Goal: Task Accomplishment & Management: Use online tool/utility

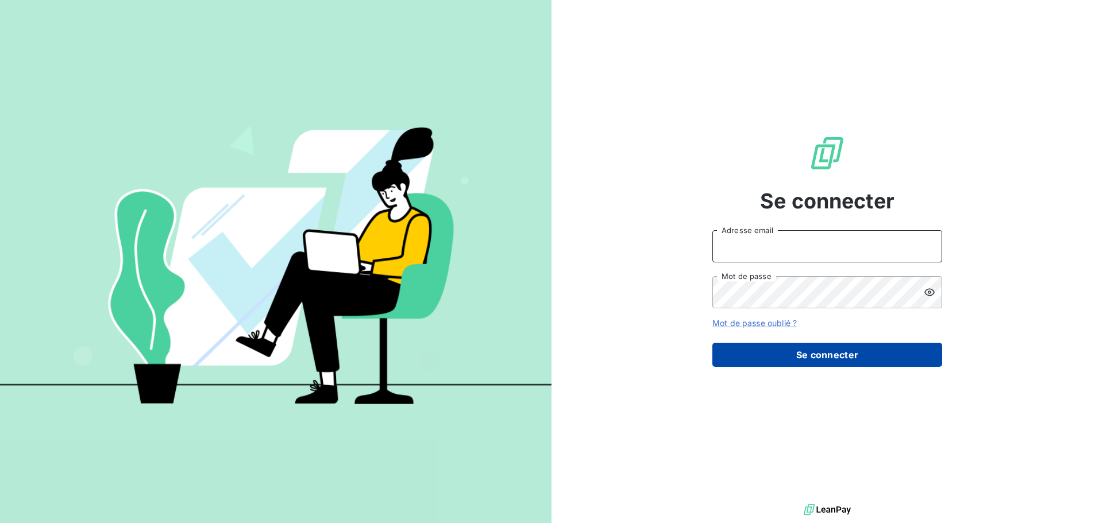
type input "smoussu@litov-oenologie.fr"
click at [813, 357] on button "Se connecter" at bounding box center [827, 355] width 230 height 24
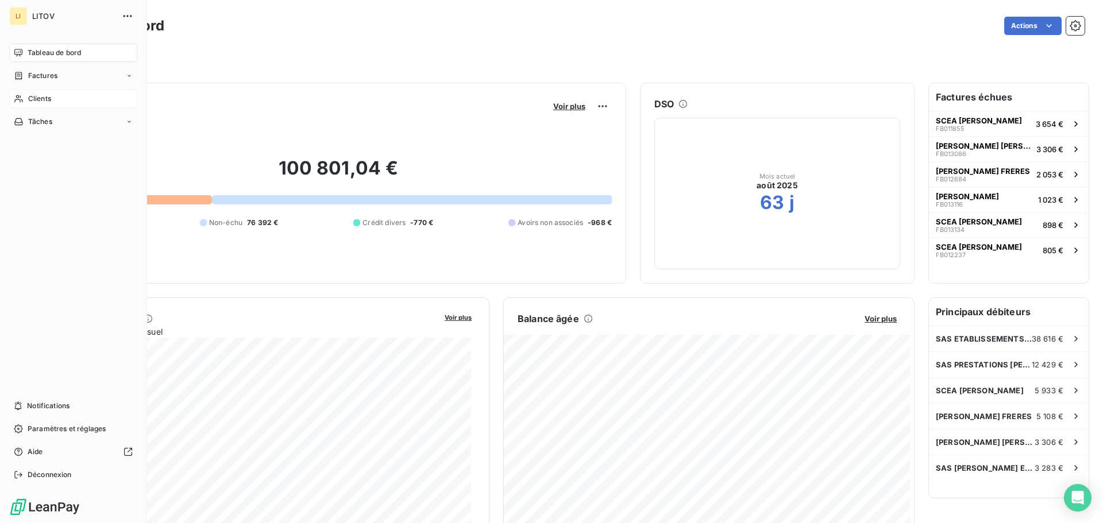
click at [22, 100] on icon at bounding box center [19, 98] width 10 height 9
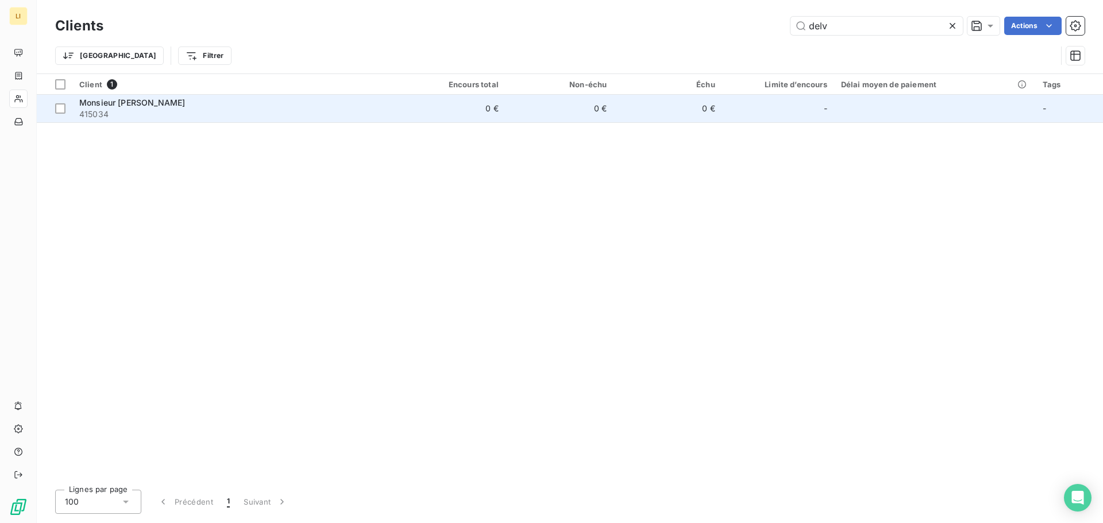
type input "delv"
click at [360, 104] on div "Monsieur [PERSON_NAME]" at bounding box center [234, 102] width 311 height 11
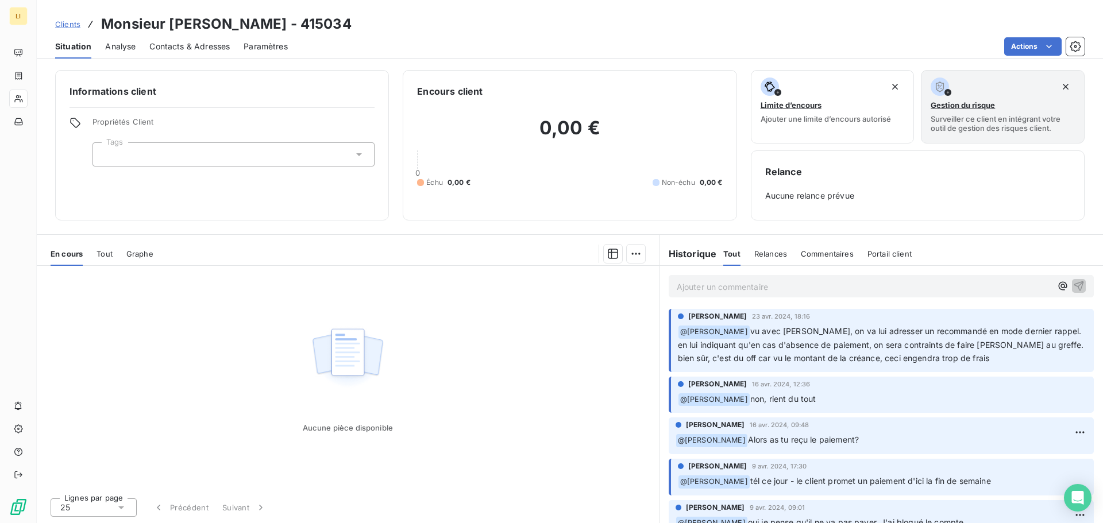
click at [781, 254] on span "Relances" at bounding box center [770, 253] width 33 height 9
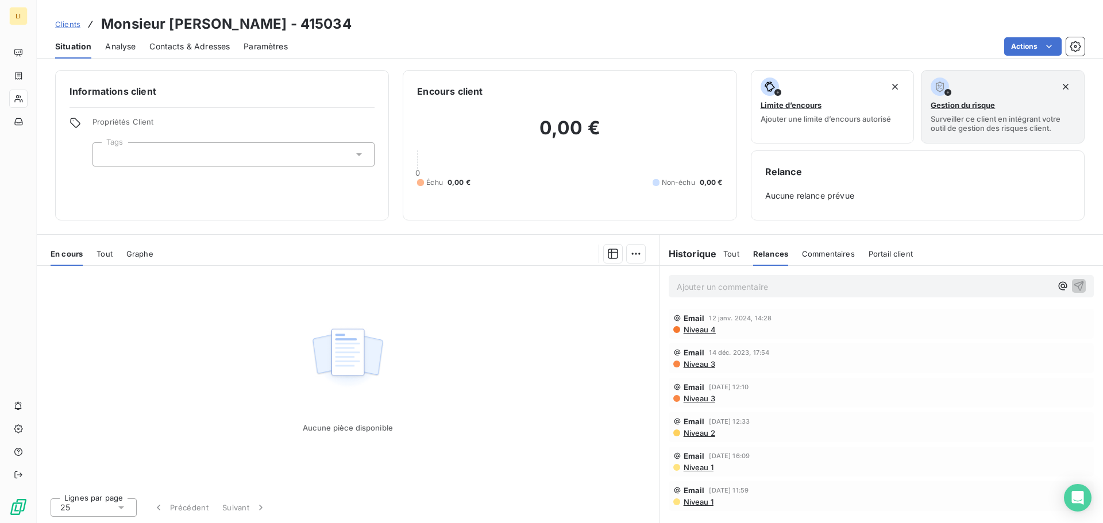
click at [833, 259] on div "Commentaires" at bounding box center [828, 254] width 53 height 24
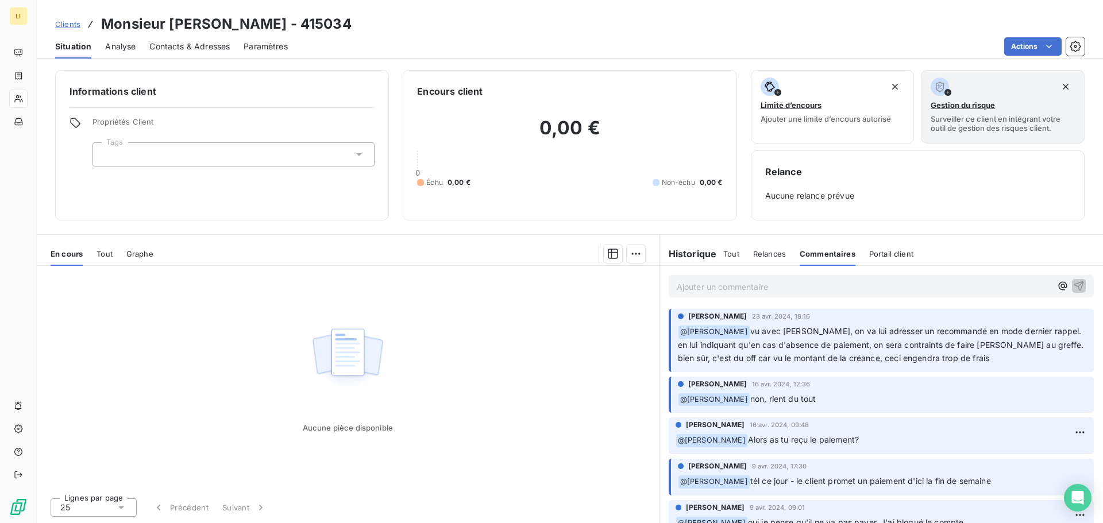
click at [903, 249] on span "Portail client" at bounding box center [891, 253] width 44 height 9
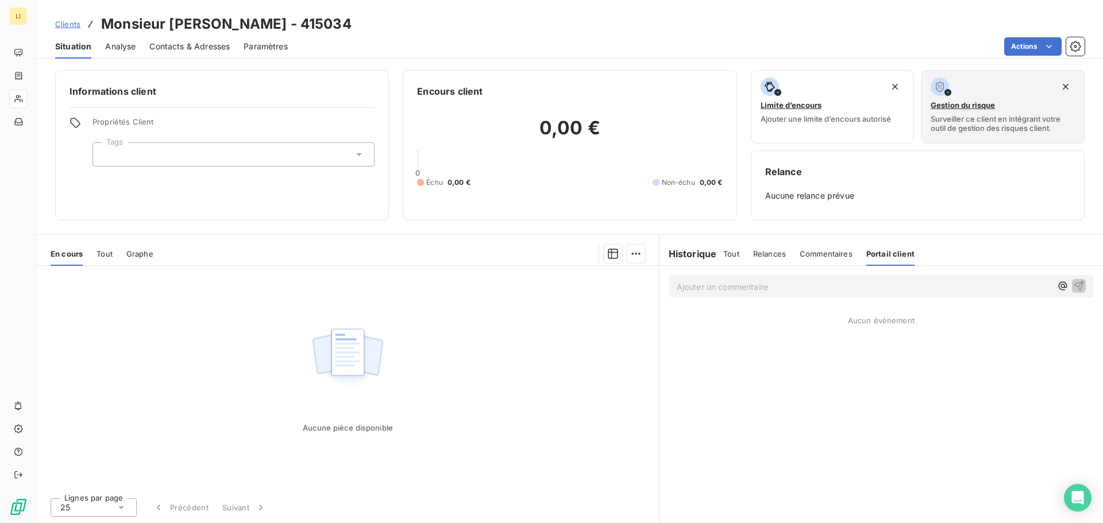
click at [694, 257] on h6 "Historique" at bounding box center [687, 254] width 57 height 14
click at [103, 252] on span "Tout" at bounding box center [104, 253] width 16 height 9
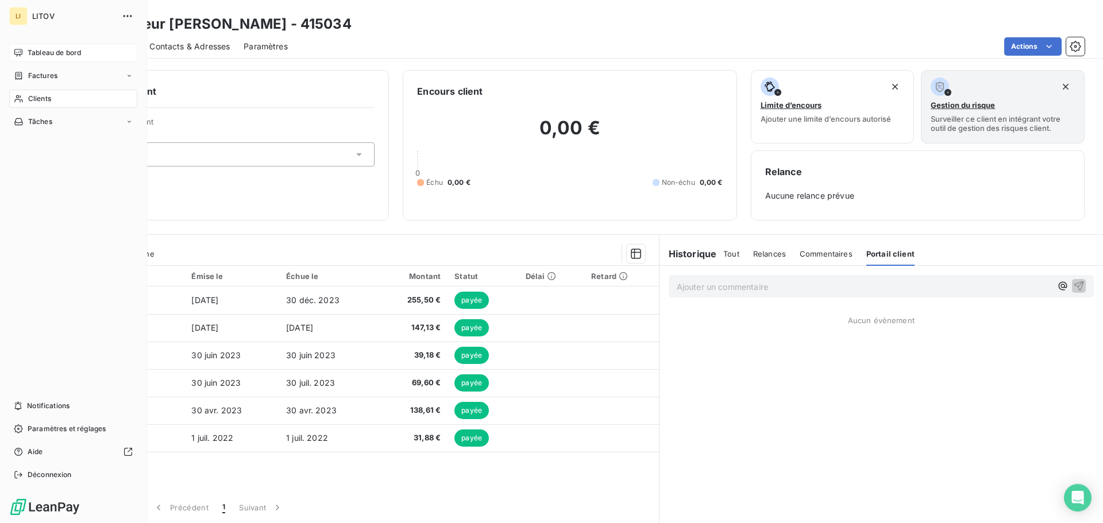
click at [55, 55] on span "Tableau de bord" at bounding box center [54, 53] width 53 height 10
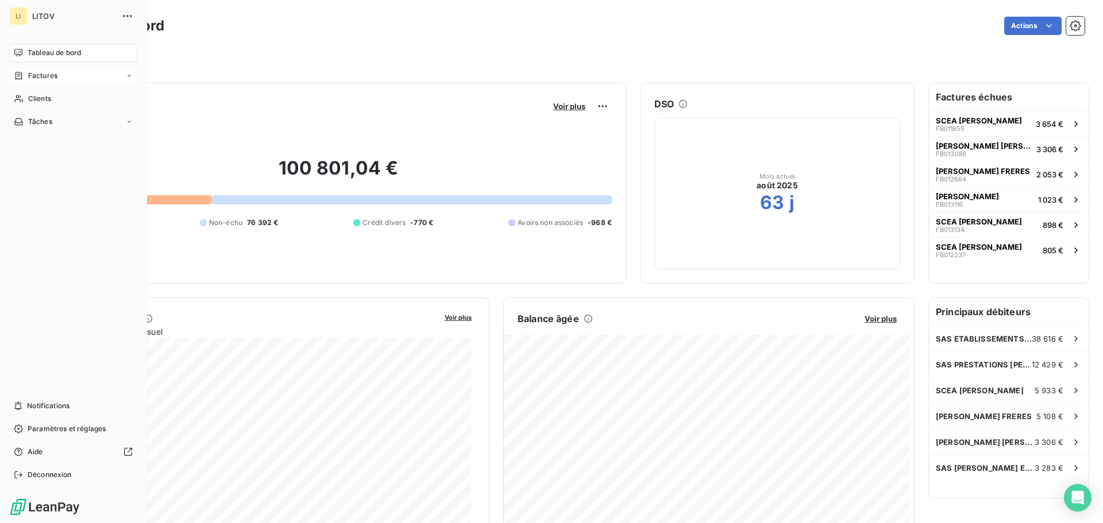
click at [44, 76] on span "Factures" at bounding box center [42, 76] width 29 height 10
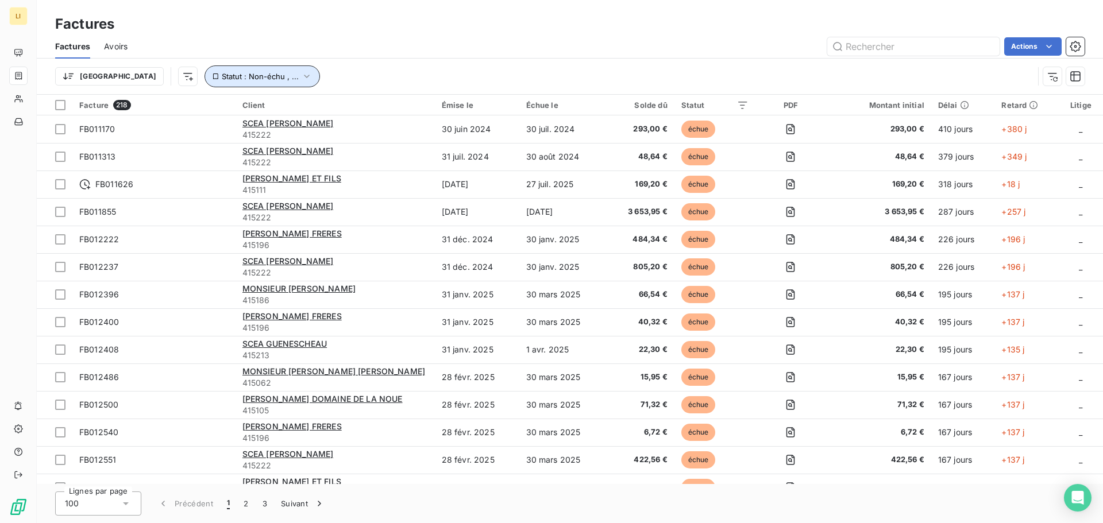
click at [301, 76] on icon "button" at bounding box center [306, 76] width 11 height 11
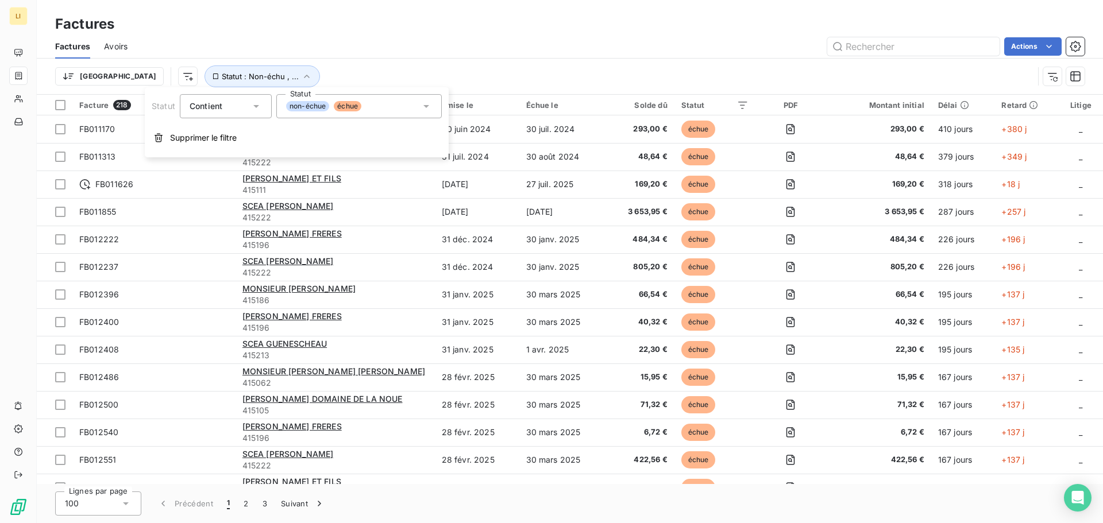
click at [253, 108] on icon at bounding box center [255, 106] width 11 height 11
click at [424, 105] on icon at bounding box center [425, 106] width 11 height 11
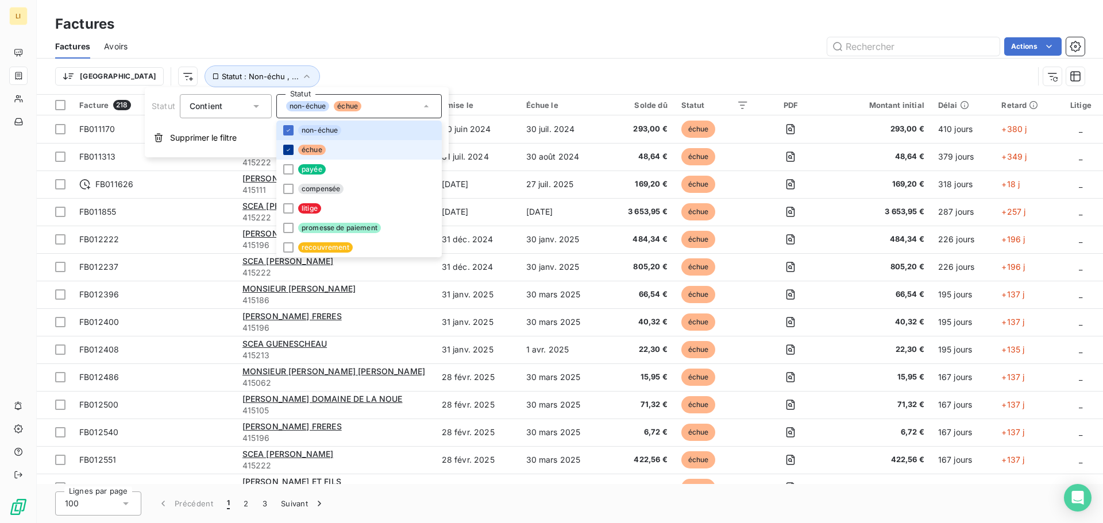
click at [290, 148] on icon at bounding box center [288, 149] width 7 height 7
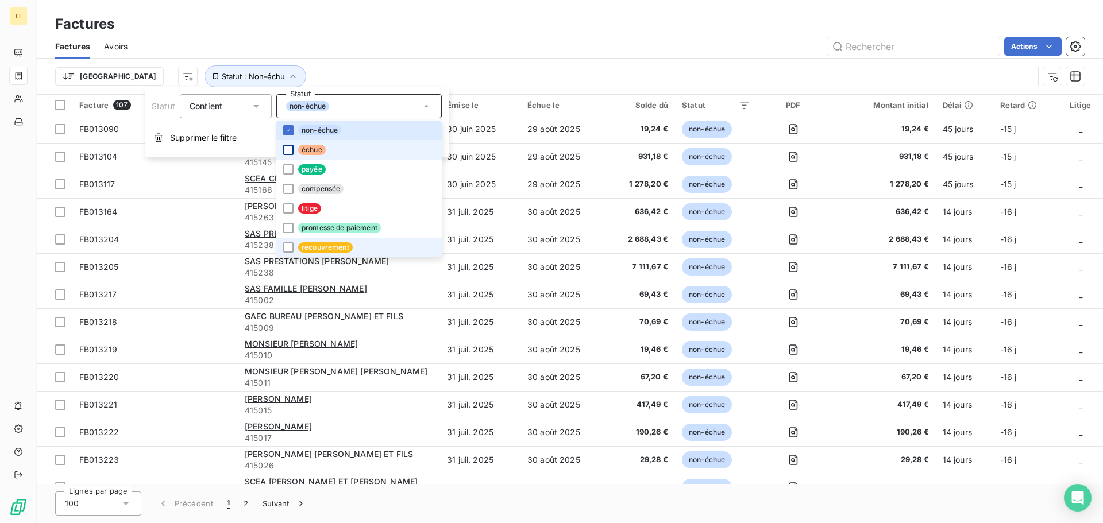
click at [319, 248] on span "recouvrement" at bounding box center [325, 247] width 55 height 10
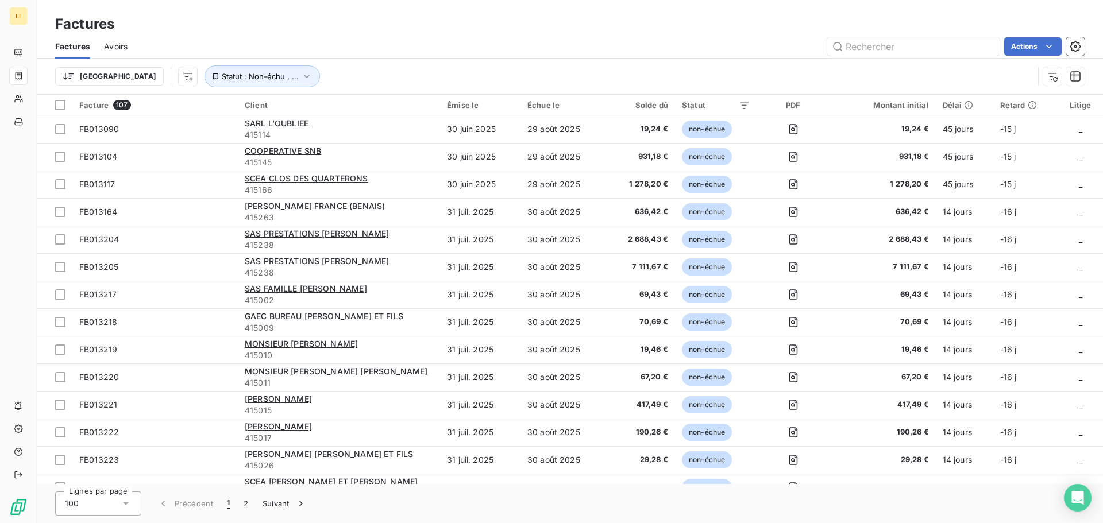
click at [472, 69] on div "Trier Statut : Non-échu , ..." at bounding box center [544, 76] width 978 height 22
click at [301, 76] on icon "button" at bounding box center [306, 76] width 11 height 11
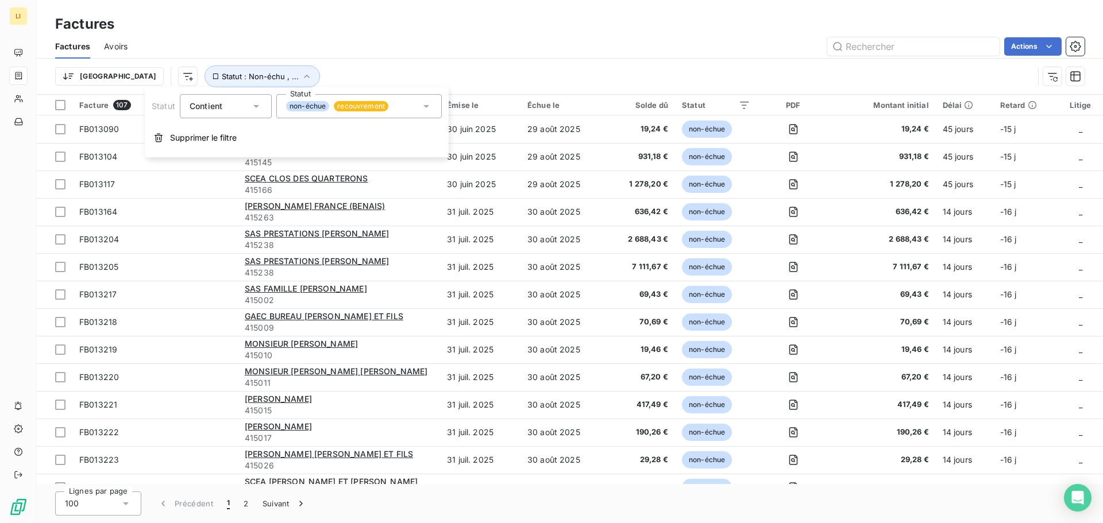
click at [424, 106] on icon at bounding box center [426, 106] width 6 height 3
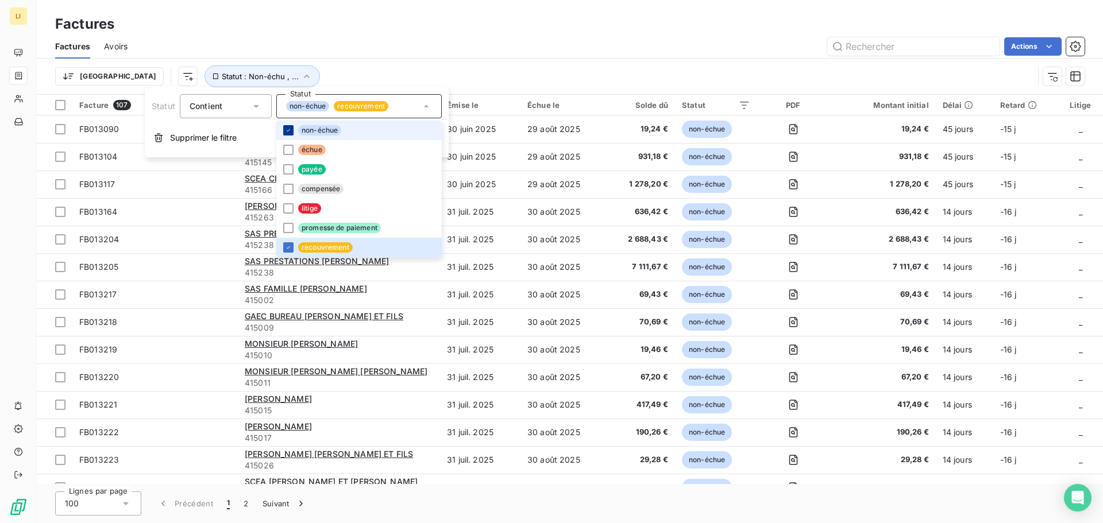
click at [285, 126] on div at bounding box center [288, 130] width 10 height 10
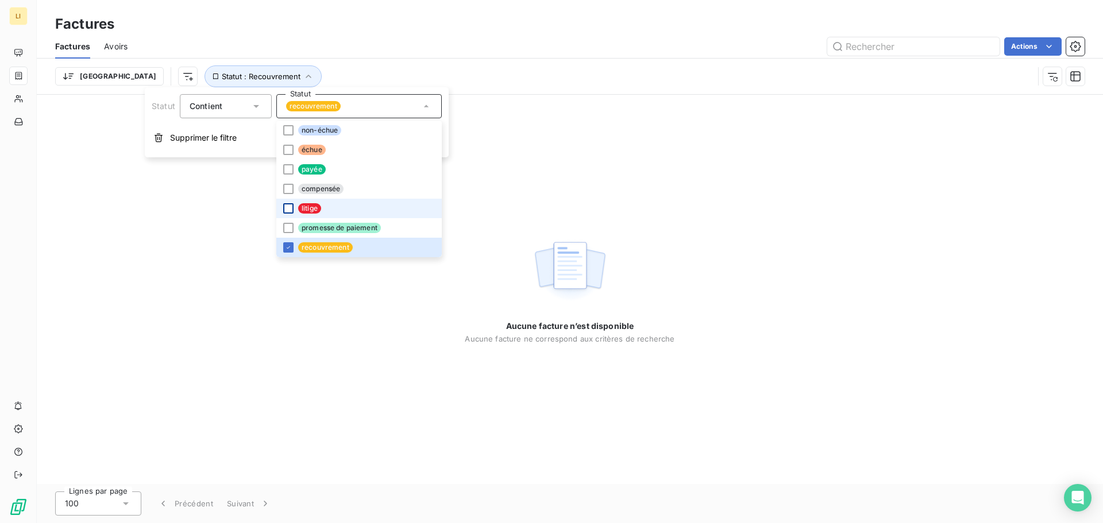
click at [289, 209] on div at bounding box center [288, 208] width 10 height 10
click at [289, 226] on div at bounding box center [288, 228] width 10 height 10
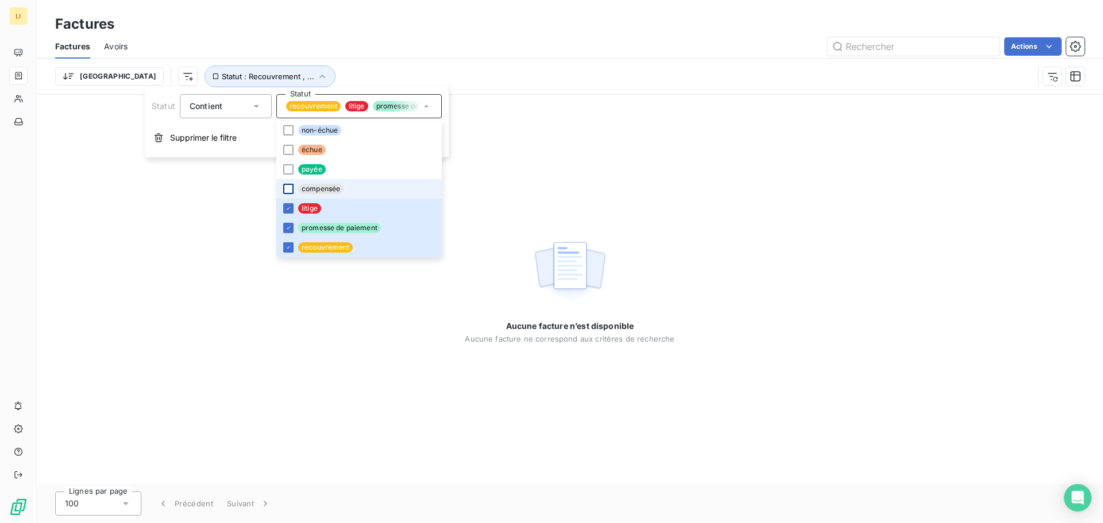
click at [288, 190] on div at bounding box center [288, 189] width 10 height 10
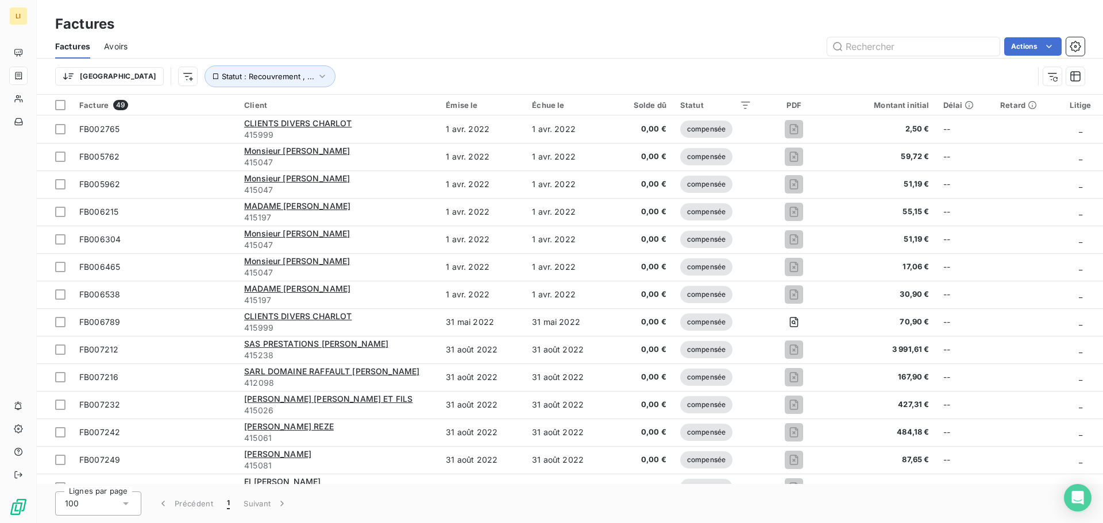
click at [519, 40] on div "Actions" at bounding box center [612, 46] width 943 height 18
click at [316, 78] on icon "button" at bounding box center [321, 76] width 11 height 11
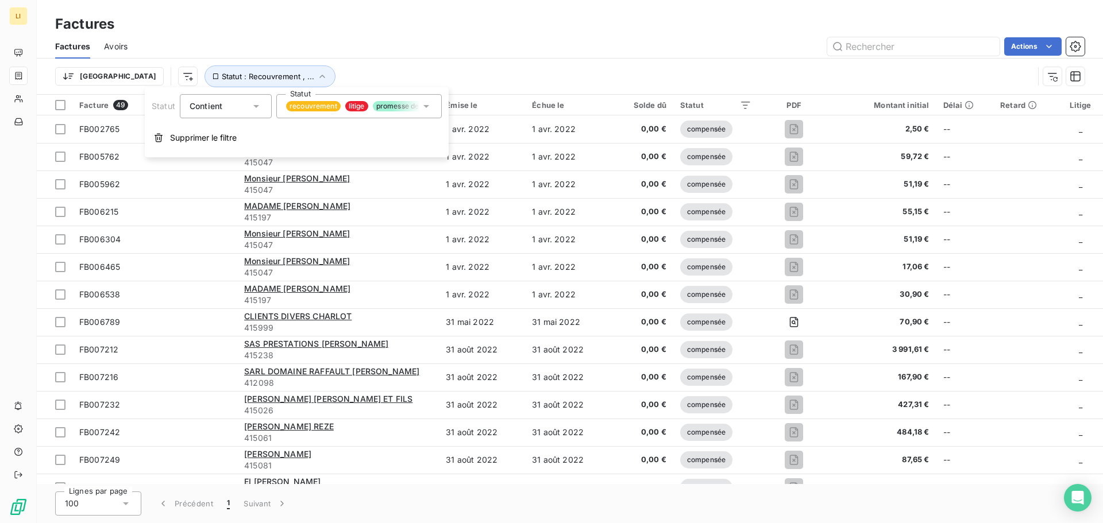
click at [426, 105] on icon at bounding box center [425, 106] width 11 height 11
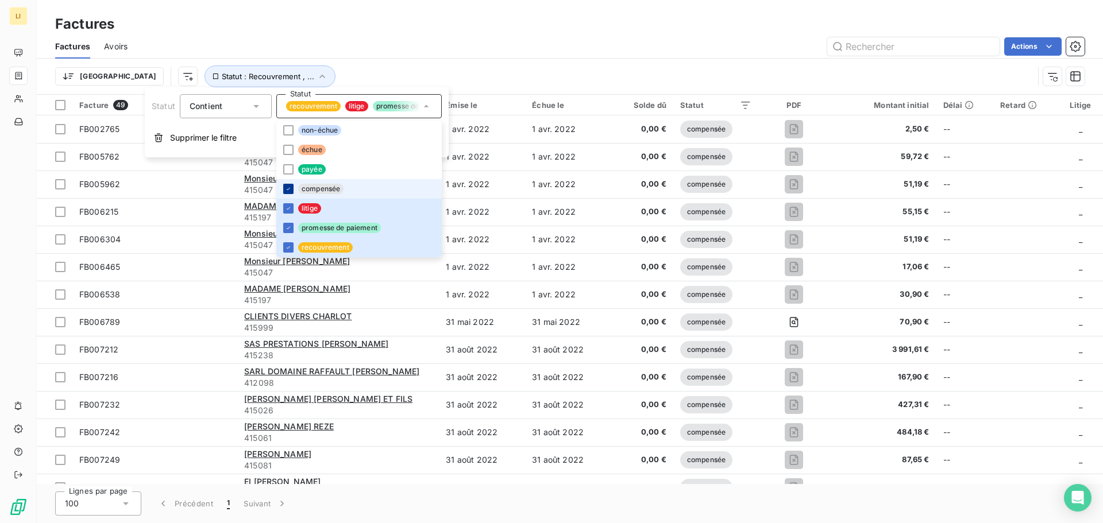
click at [285, 188] on icon at bounding box center [288, 189] width 7 height 7
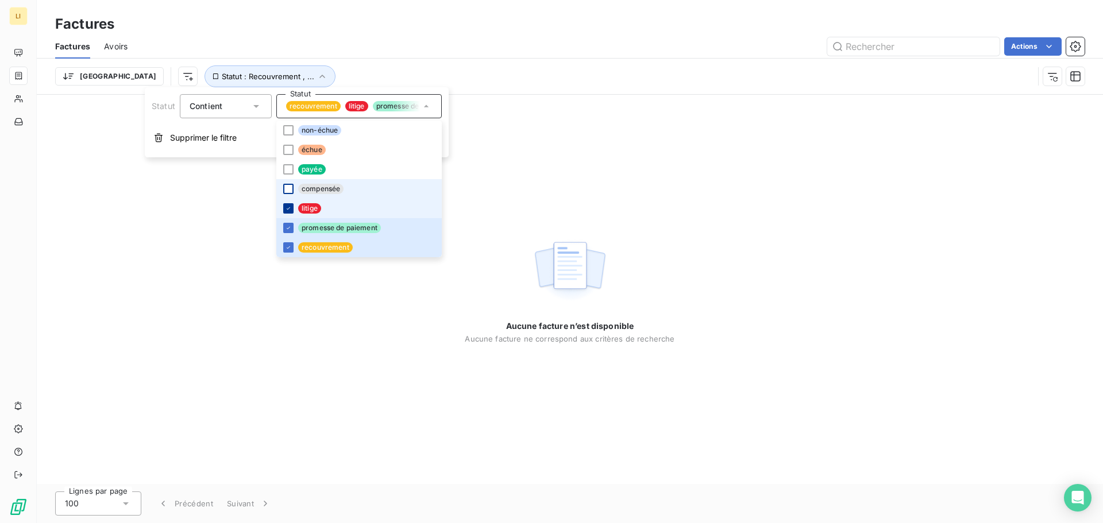
click at [286, 209] on icon at bounding box center [288, 208] width 7 height 7
click at [285, 229] on icon at bounding box center [288, 228] width 7 height 7
click at [285, 245] on icon at bounding box center [288, 247] width 7 height 7
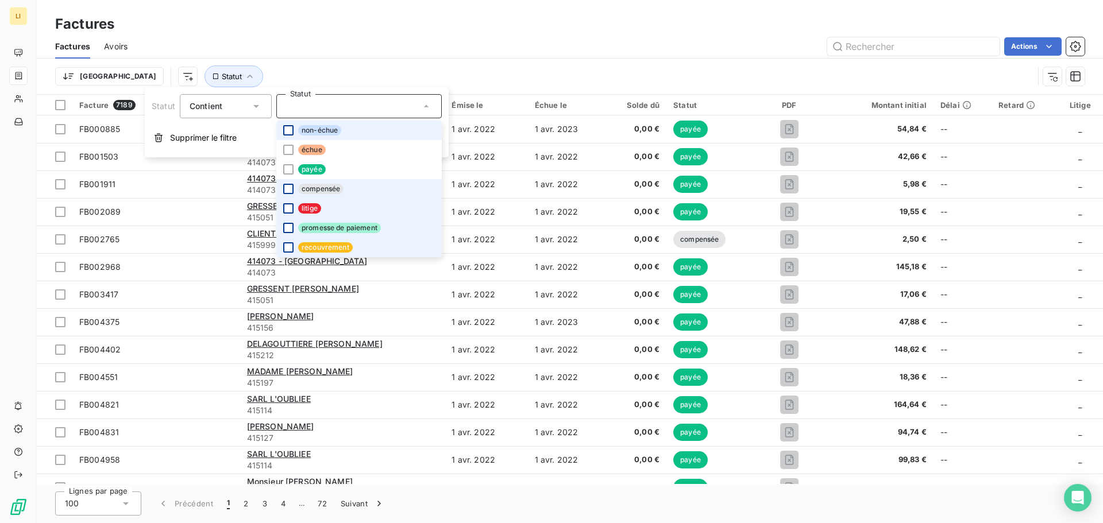
click at [287, 132] on div at bounding box center [288, 130] width 10 height 10
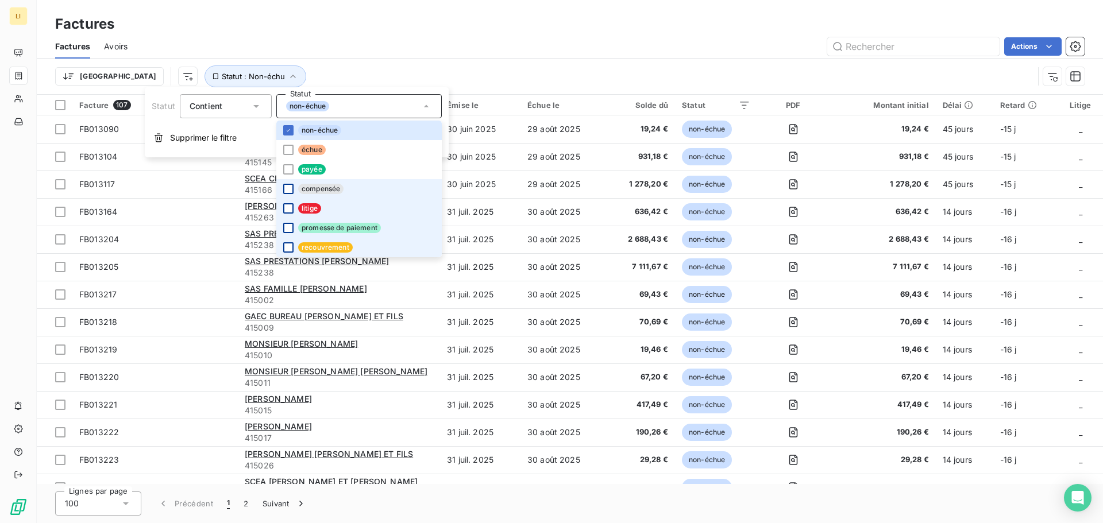
click at [327, 44] on div "Actions" at bounding box center [612, 46] width 943 height 18
